Goal: Transaction & Acquisition: Purchase product/service

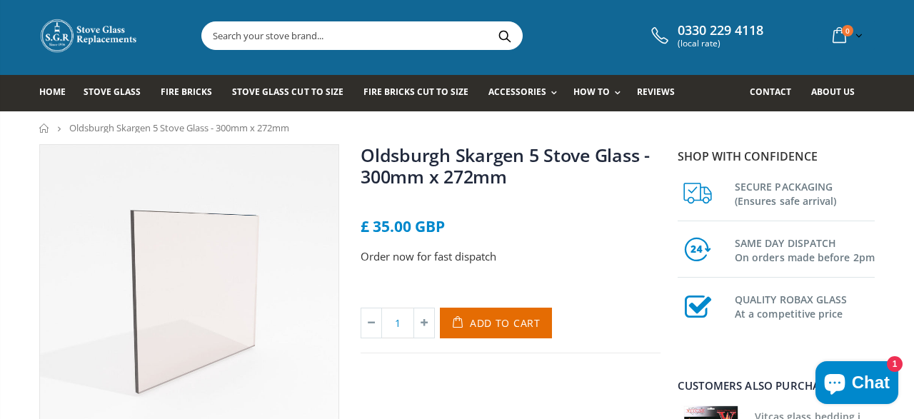
scroll to position [3, 0]
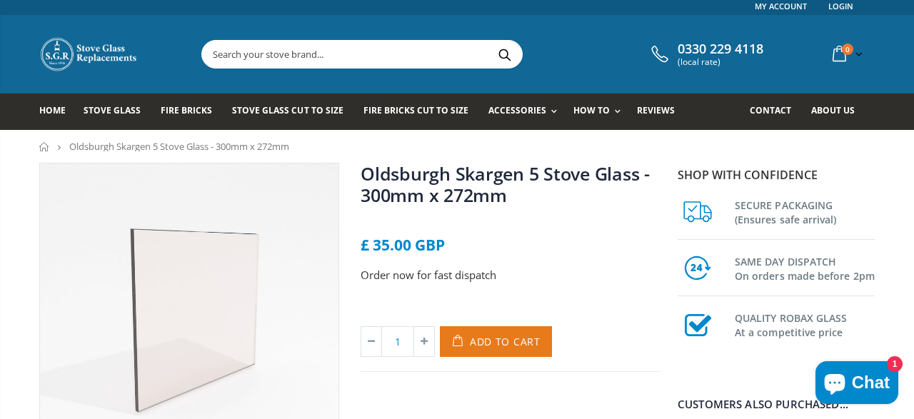
click at [493, 333] on button "Add to Cart" at bounding box center [496, 341] width 112 height 31
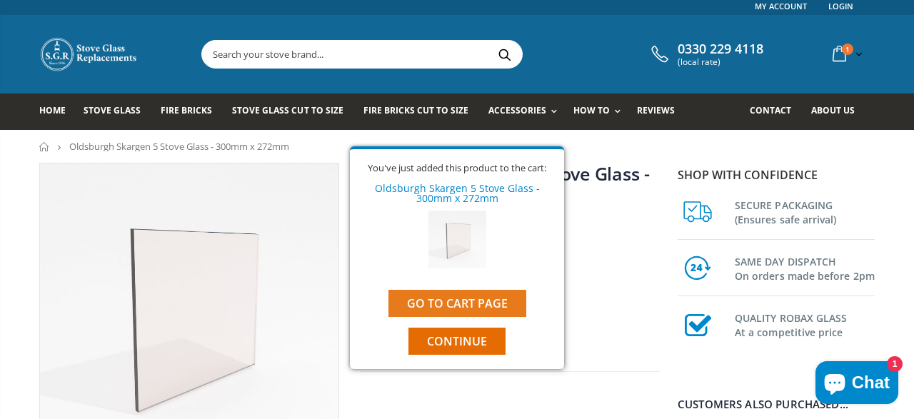
click at [473, 298] on link "Go to cart page" at bounding box center [457, 303] width 138 height 27
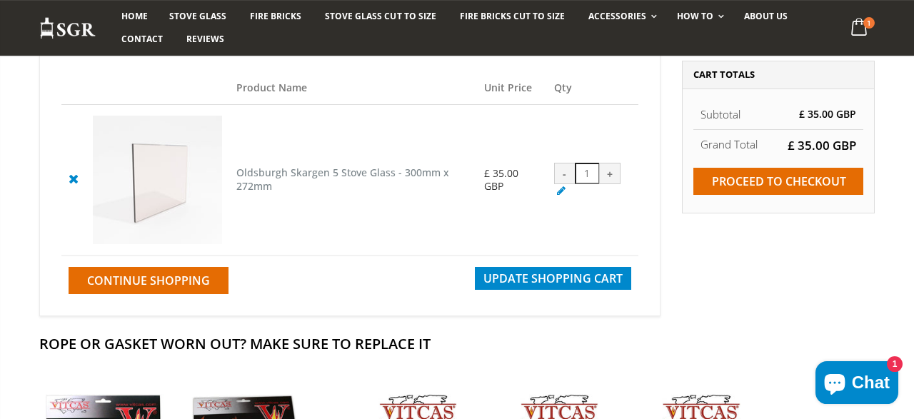
scroll to position [160, 0]
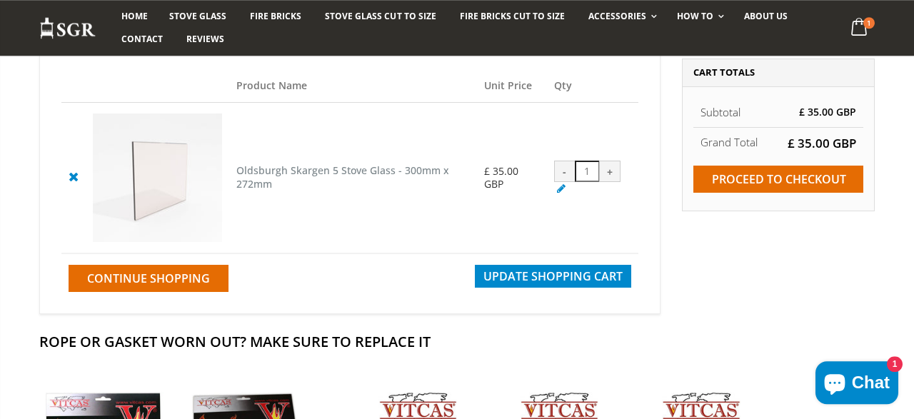
click at [276, 171] on cpc "Oldsburgh Skargen 5 Stove Glass - 300mm x 272mm" at bounding box center [342, 176] width 213 height 27
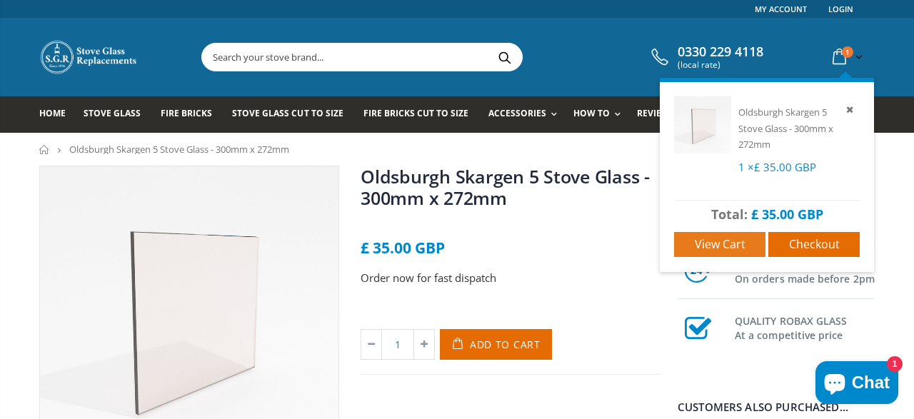
click at [729, 246] on span "View cart" at bounding box center [720, 244] width 51 height 16
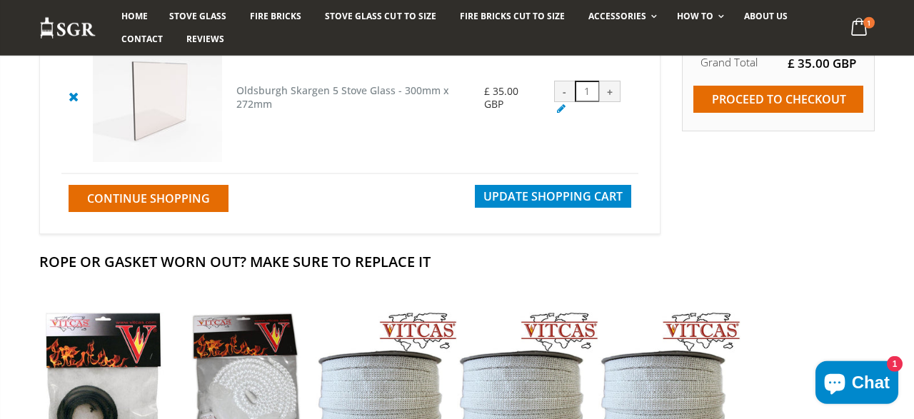
scroll to position [240, 0]
click at [792, 106] on input "Proceed to checkout" at bounding box center [778, 99] width 170 height 27
